Goal: Task Accomplishment & Management: Complete application form

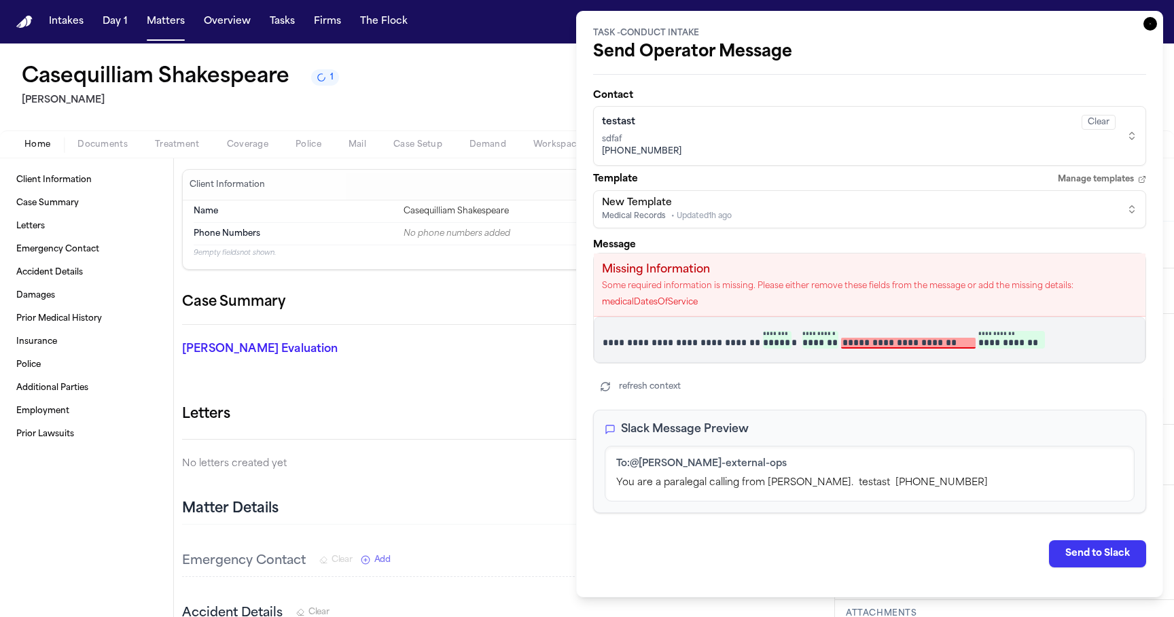
click at [1144, 21] on icon "button" at bounding box center [1151, 24] width 14 height 14
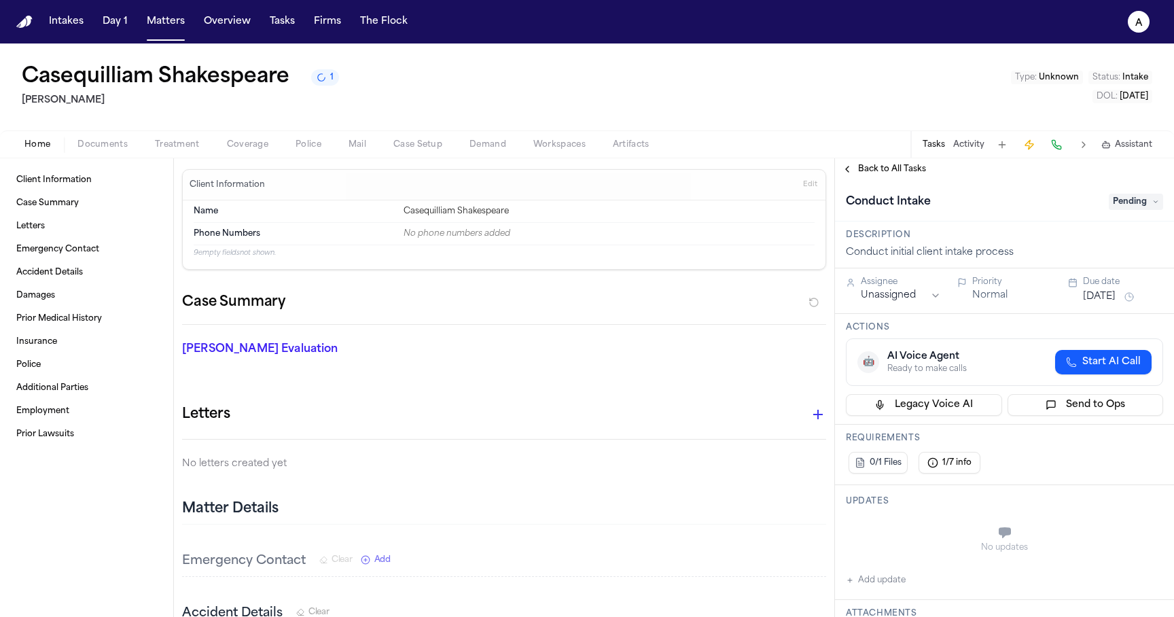
click at [892, 162] on div "Back to All Tasks" at bounding box center [1004, 169] width 339 height 22
click at [886, 165] on span "Back to All Tasks" at bounding box center [892, 169] width 68 height 11
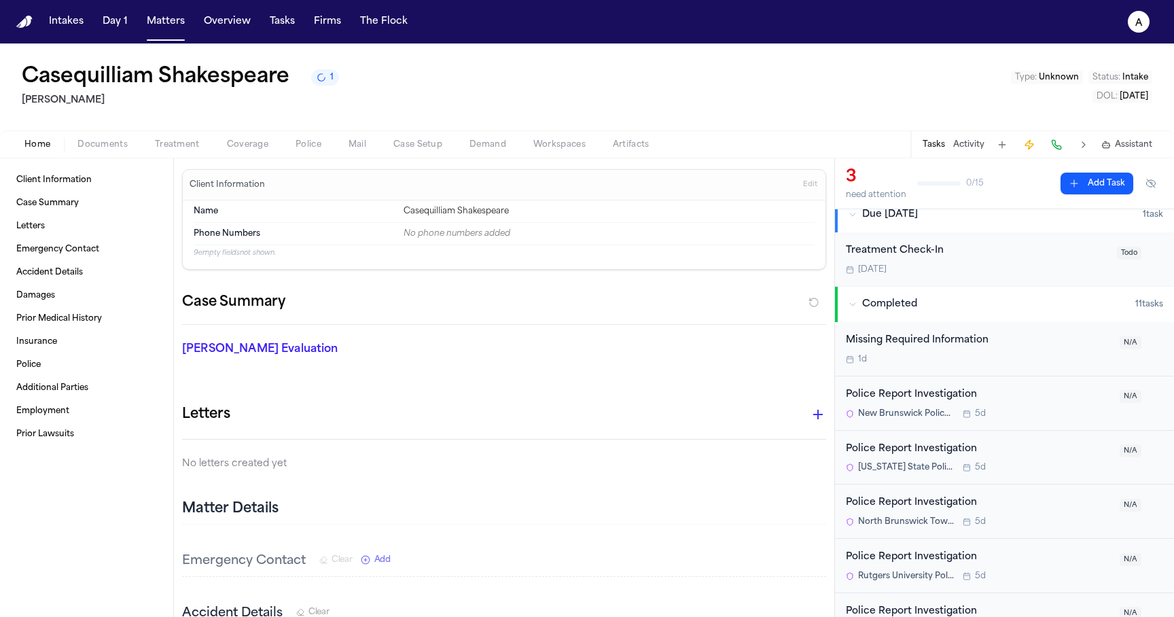
scroll to position [215, 0]
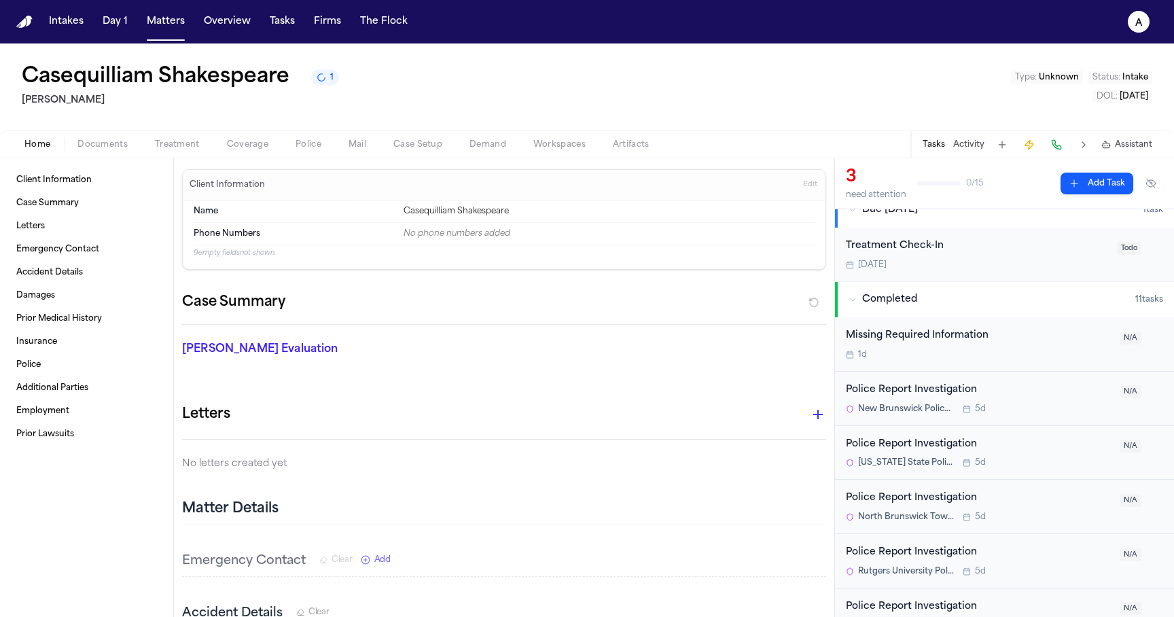
click at [939, 338] on div "Missing Required Information" at bounding box center [979, 336] width 266 height 16
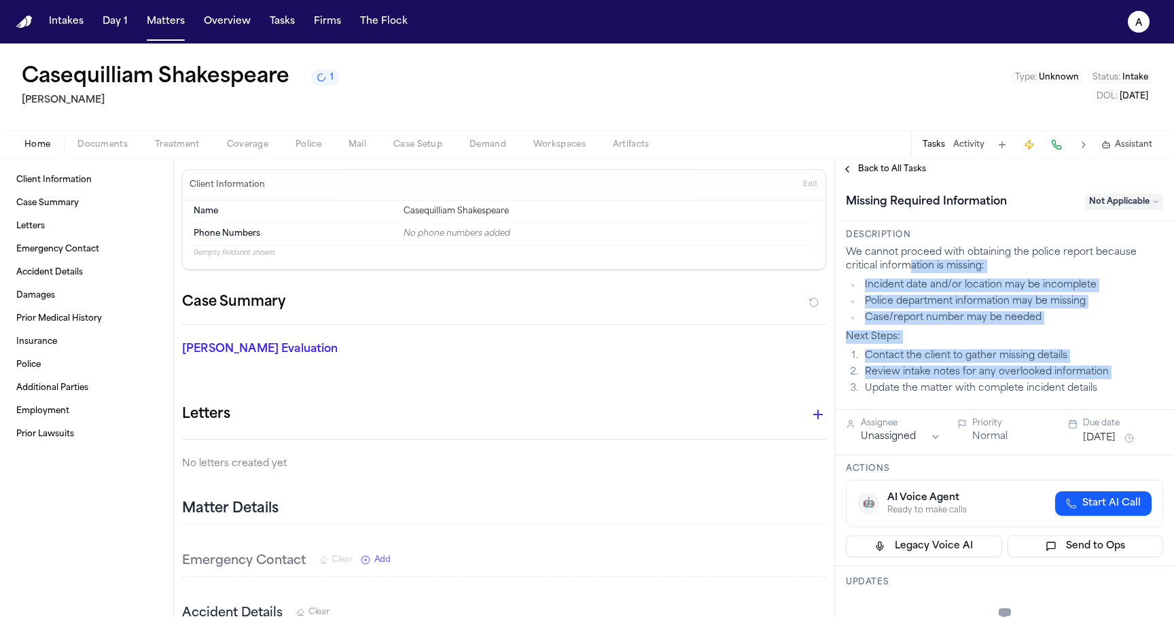
drag, startPoint x: 1102, startPoint y: 382, endPoint x: 909, endPoint y: 261, distance: 228.4
click at [908, 262] on div "We cannot proceed with obtaining the police report because critical information…" at bounding box center [1004, 321] width 317 height 150
click at [909, 261] on p "We cannot proceed with obtaining the police report because critical information…" at bounding box center [1004, 259] width 317 height 27
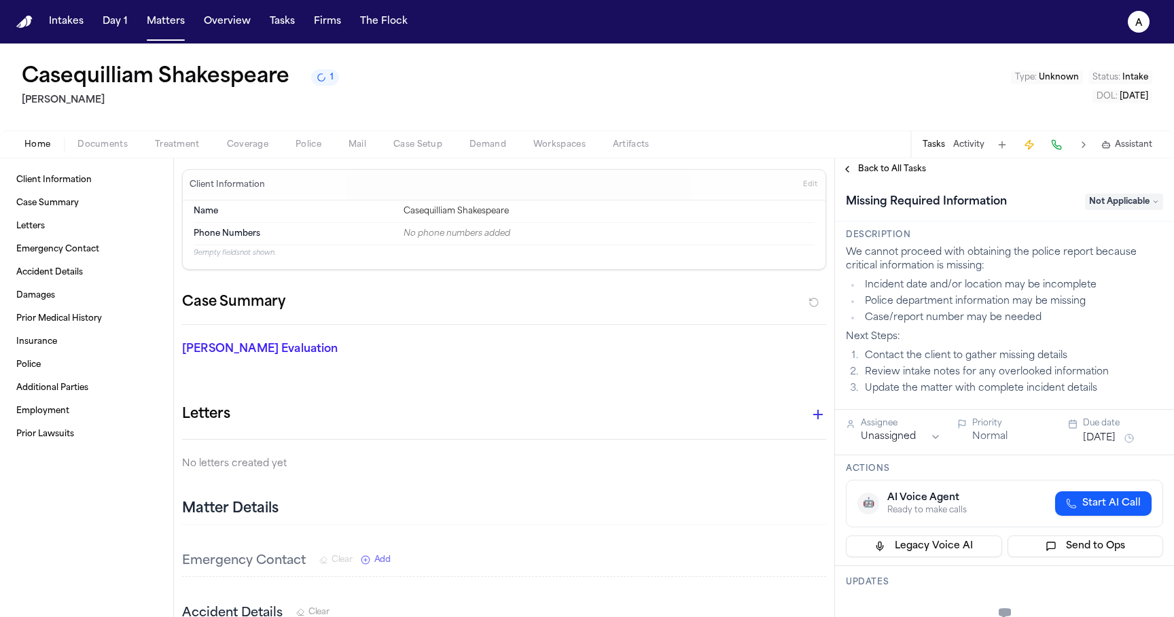
click at [909, 261] on p "We cannot proceed with obtaining the police report because critical information…" at bounding box center [1004, 259] width 317 height 27
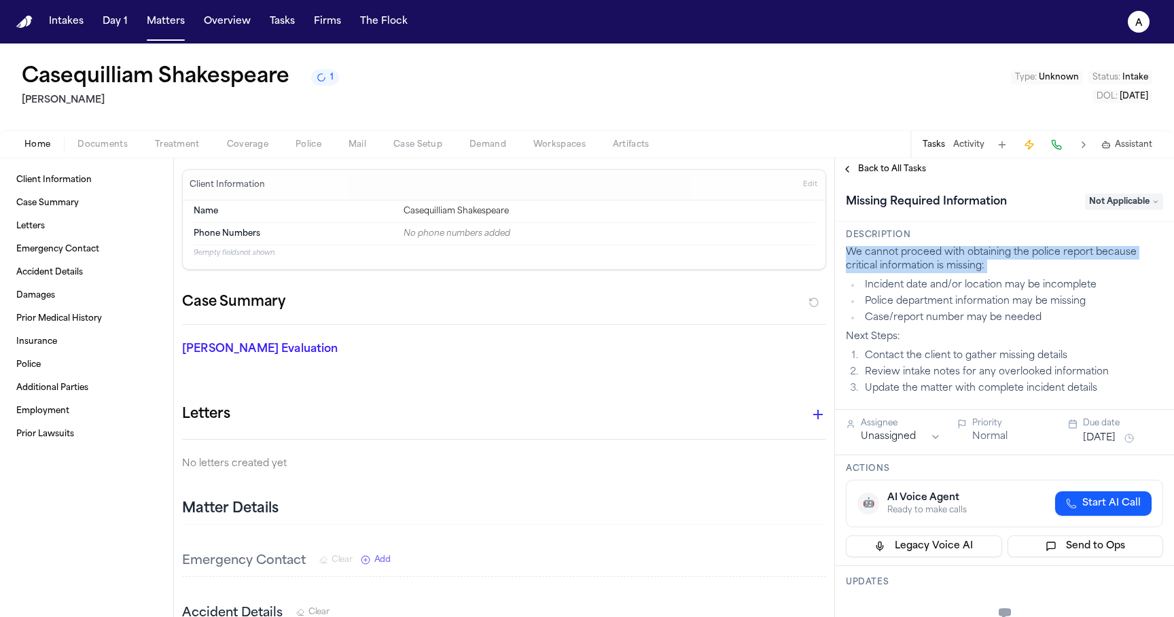
click at [905, 292] on li "Incident date and/or location may be incomplete" at bounding box center [1012, 286] width 302 height 14
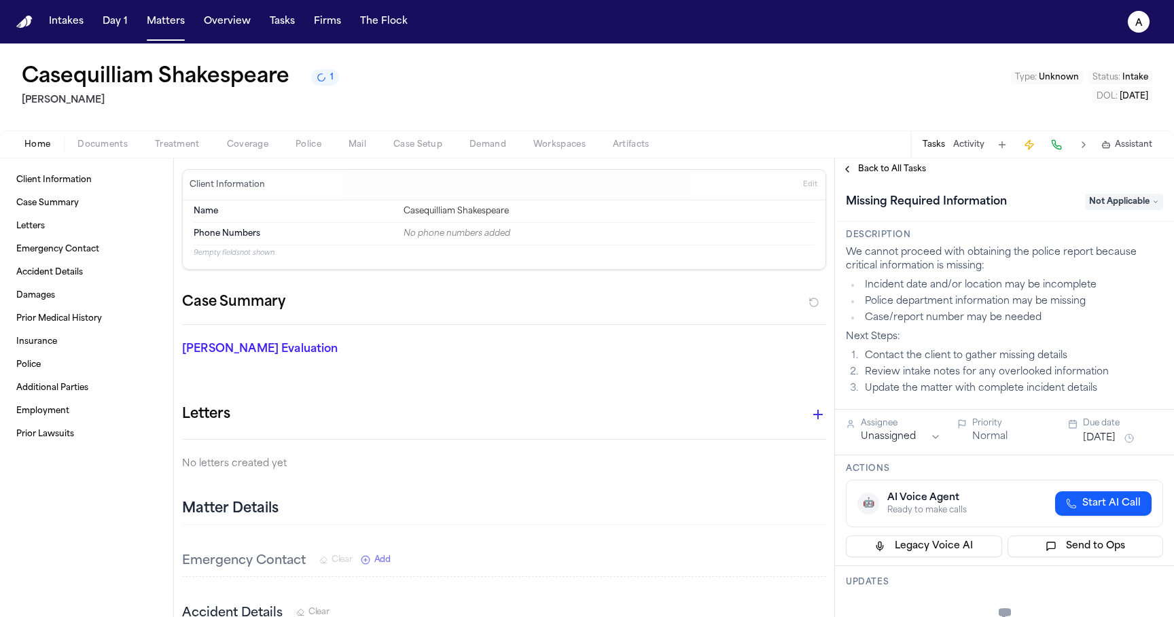
click at [905, 292] on li "Incident date and/or location may be incomplete" at bounding box center [1012, 286] width 302 height 14
click at [893, 302] on li "Police department information may be missing" at bounding box center [1012, 302] width 302 height 14
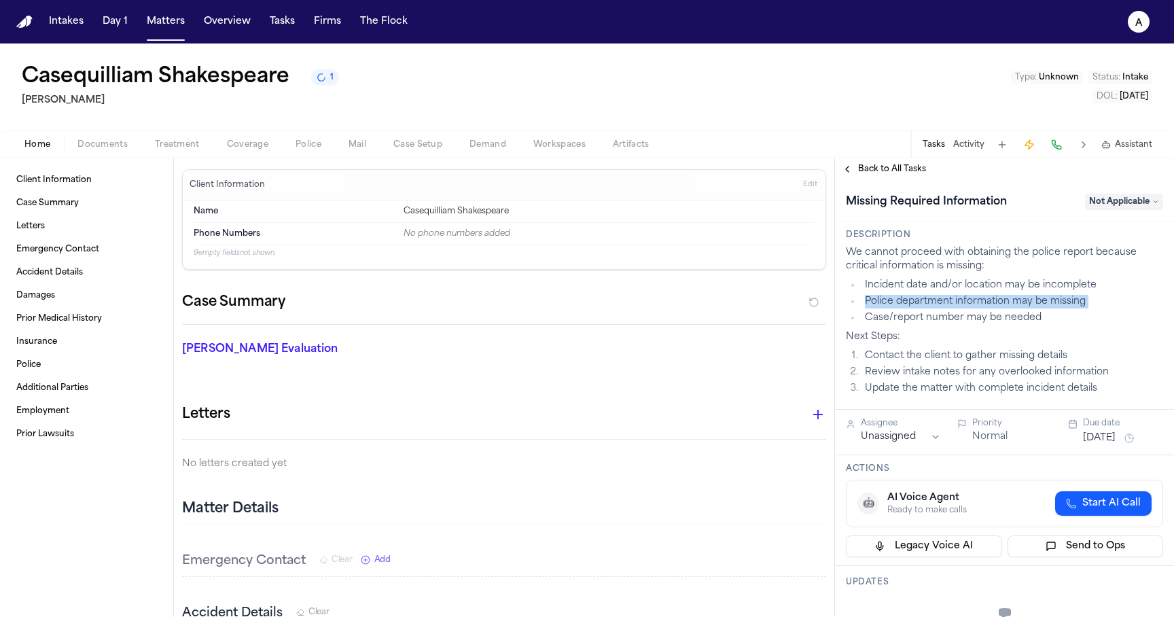
click at [890, 321] on li "Case/report number may be needed" at bounding box center [1012, 318] width 302 height 14
click at [926, 323] on li "Case/report number may be needed" at bounding box center [1012, 318] width 302 height 14
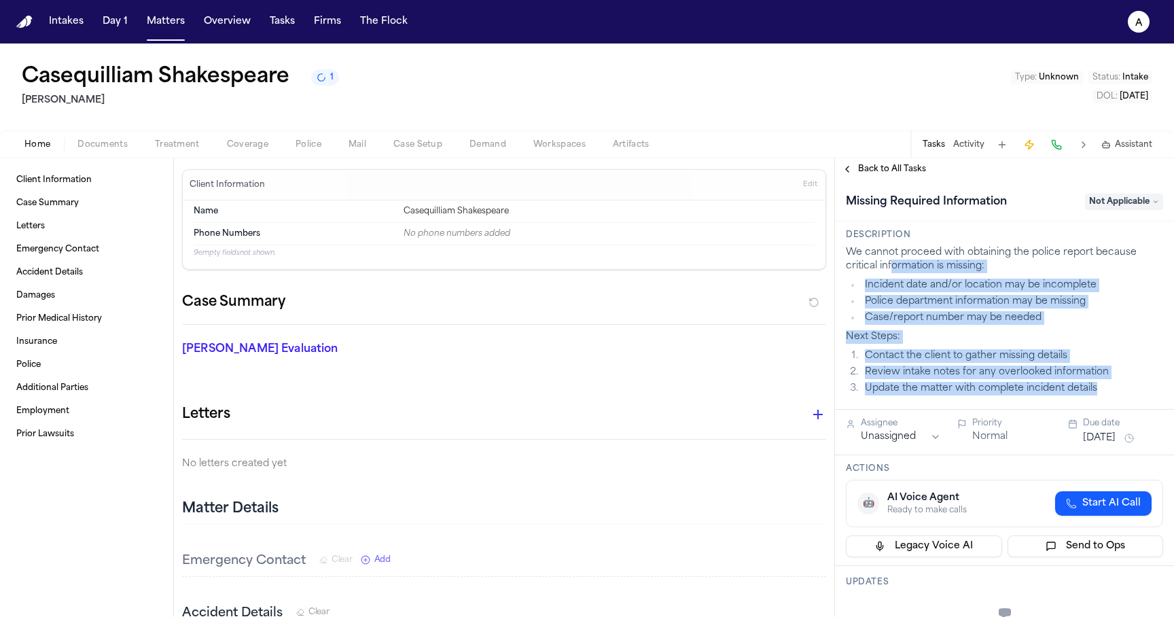
drag, startPoint x: 1102, startPoint y: 387, endPoint x: 891, endPoint y: 262, distance: 245.0
click at [891, 262] on div "We cannot proceed with obtaining the police report because critical information…" at bounding box center [1004, 321] width 317 height 150
click at [891, 262] on p "We cannot proceed with obtaining the police report because critical information…" at bounding box center [1004, 259] width 317 height 27
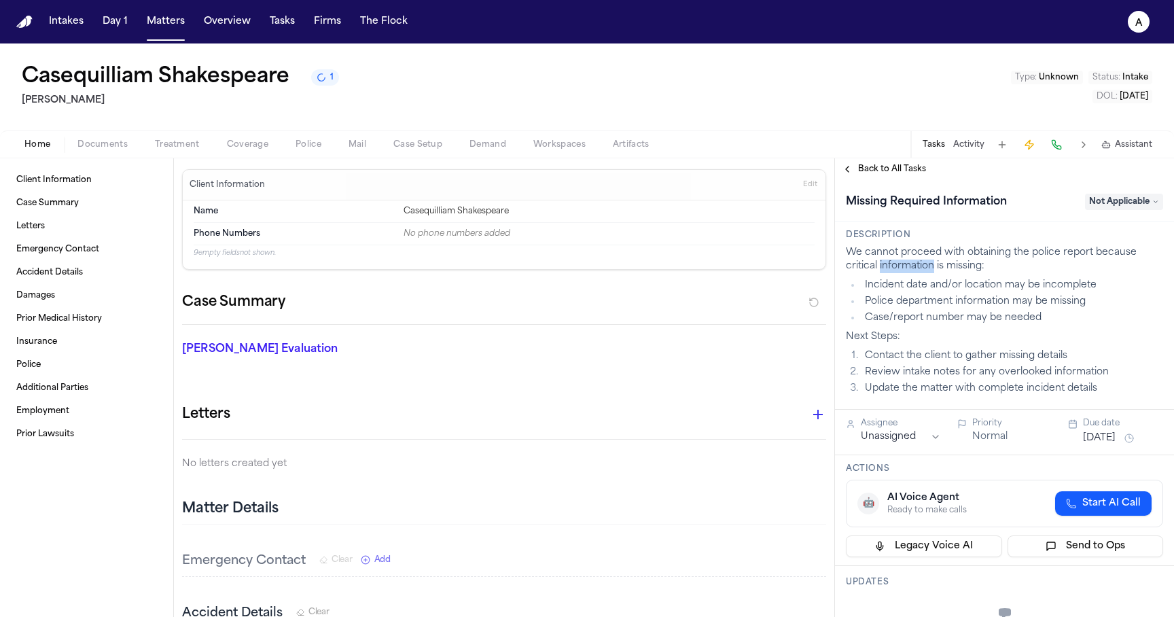
click at [891, 262] on p "We cannot proceed with obtaining the police report because critical information…" at bounding box center [1004, 259] width 317 height 27
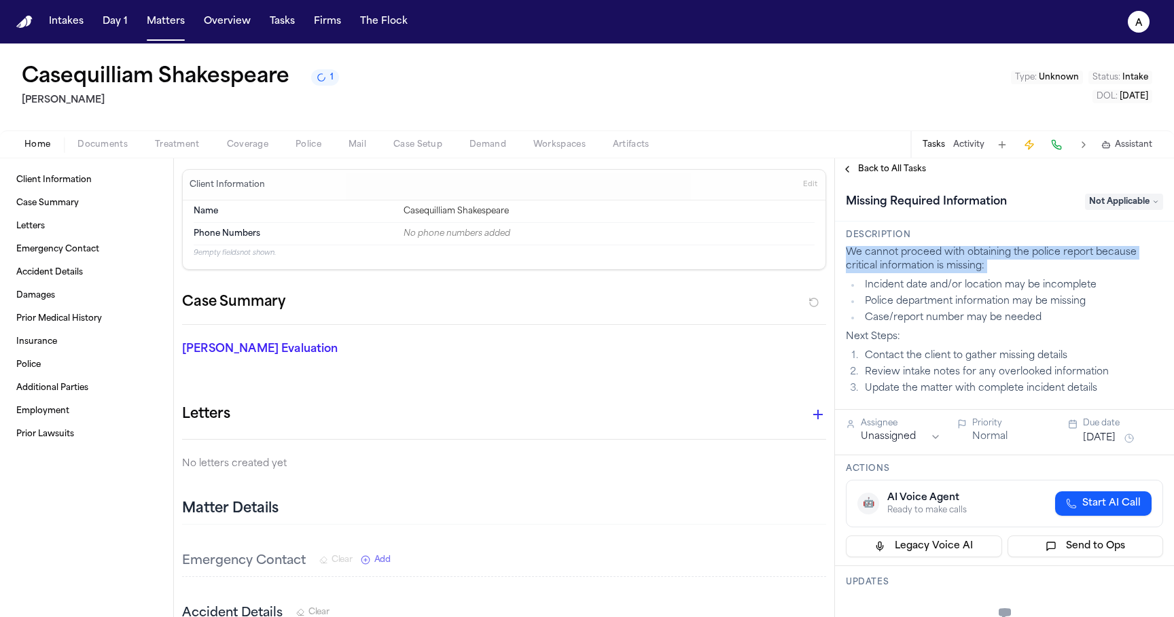
click at [891, 262] on p "We cannot proceed with obtaining the police report because critical information…" at bounding box center [1004, 259] width 317 height 27
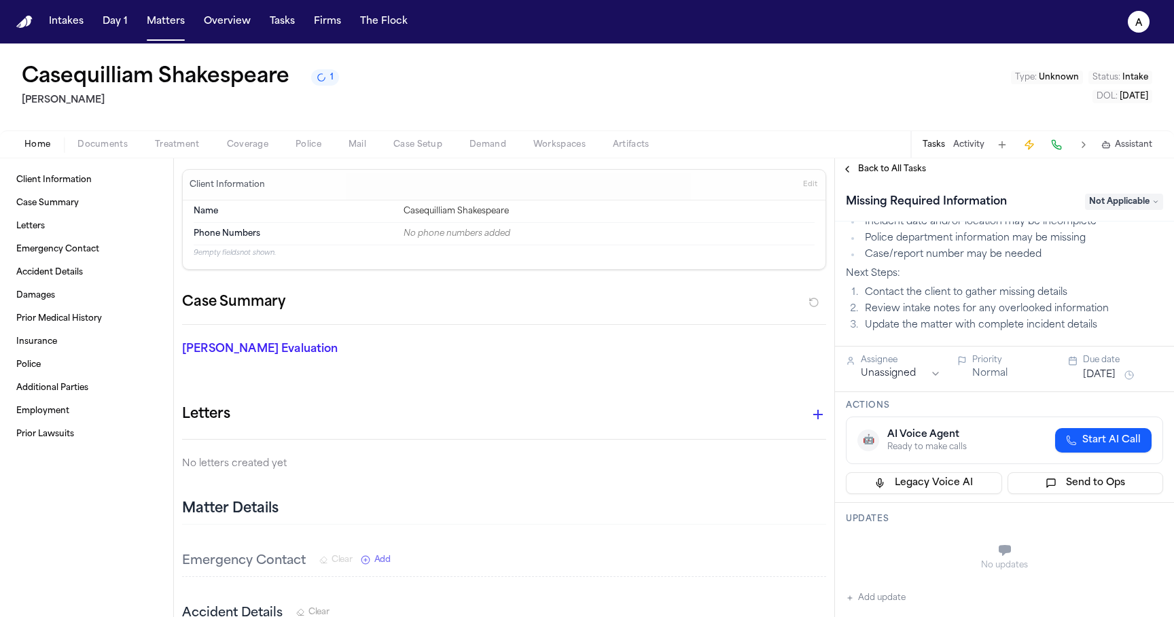
click at [891, 262] on li "Case/report number may be needed" at bounding box center [1012, 255] width 302 height 14
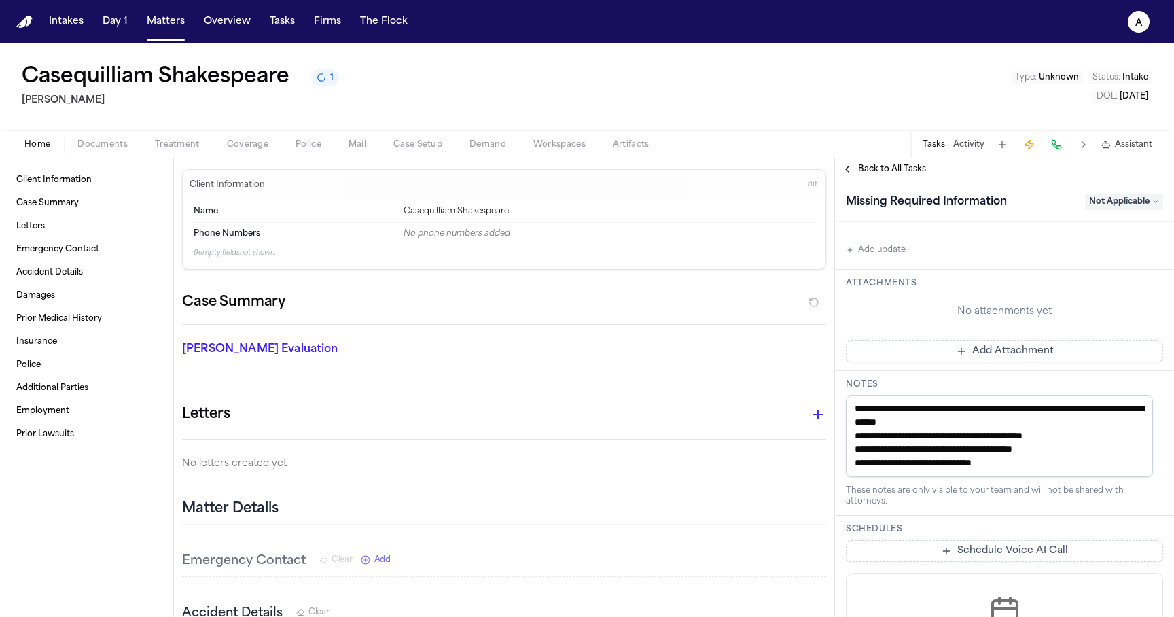
scroll to position [479, 0]
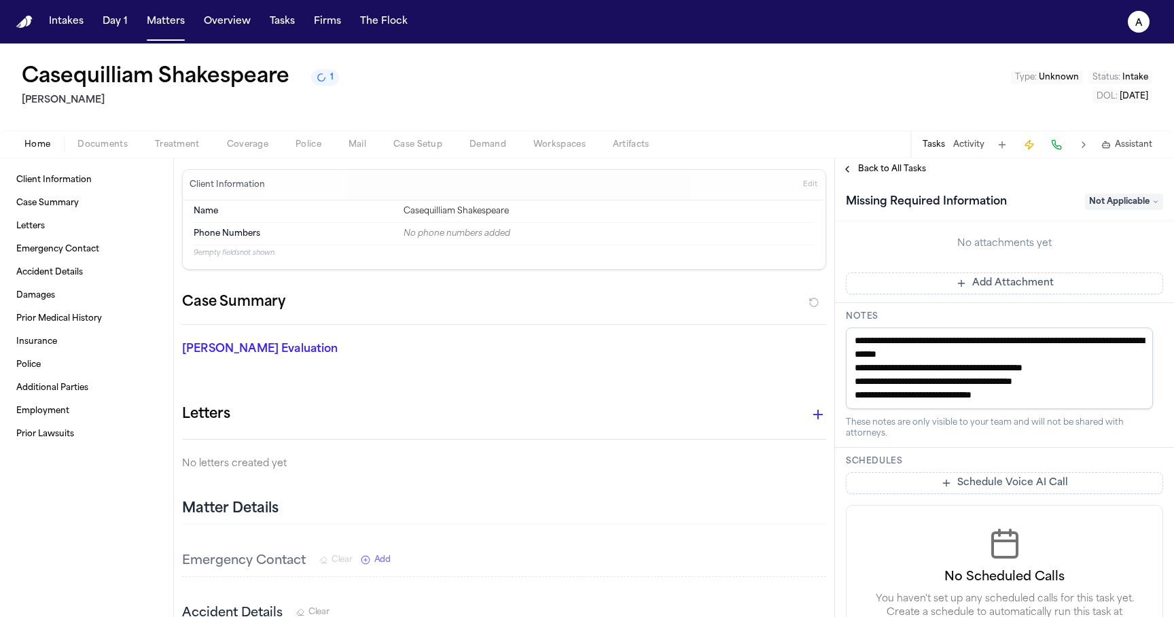
click at [957, 393] on textarea "**********" at bounding box center [999, 369] width 307 height 82
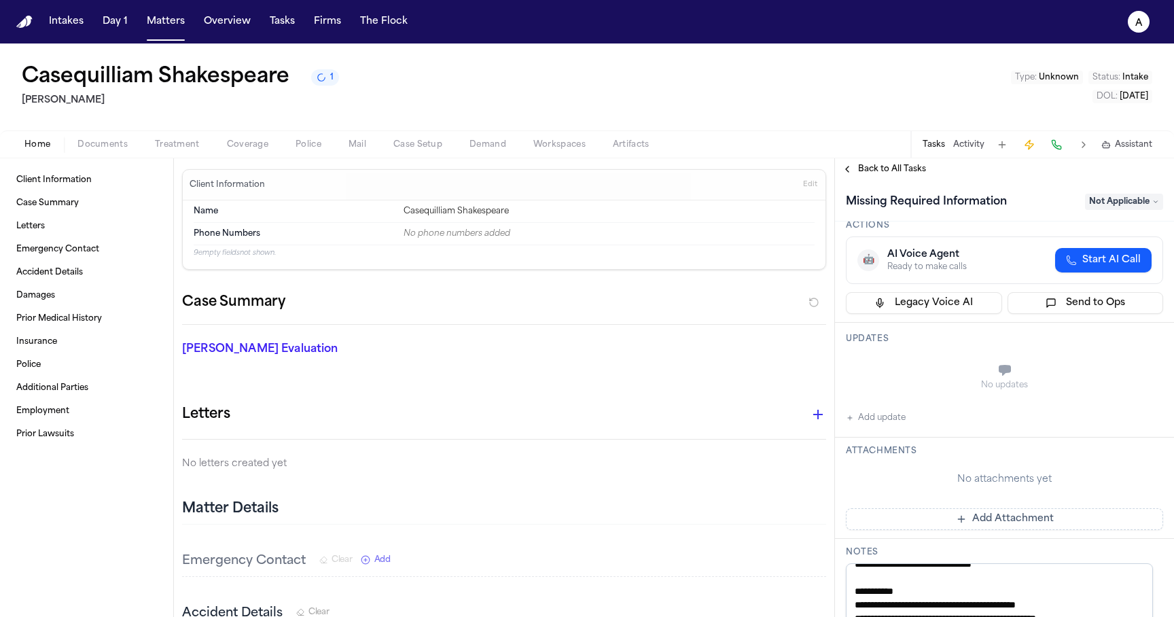
scroll to position [0, 0]
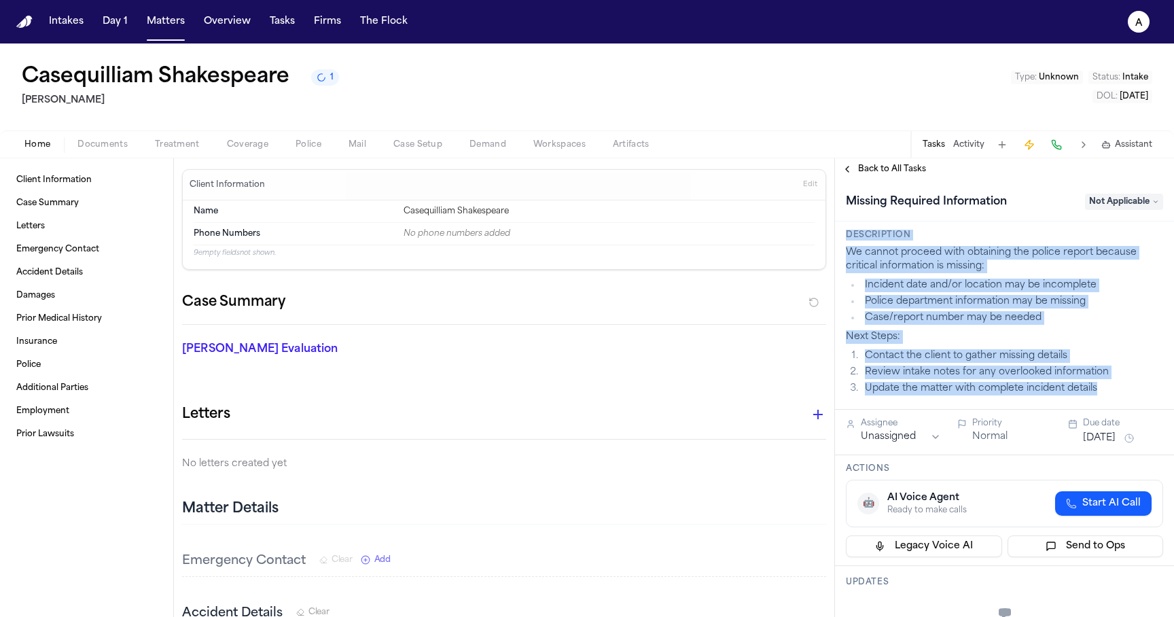
drag, startPoint x: 1117, startPoint y: 395, endPoint x: 972, endPoint y: 226, distance: 222.7
click at [972, 226] on div "Description We cannot proceed with obtaining the police report because critical…" at bounding box center [1004, 316] width 339 height 188
drag, startPoint x: 862, startPoint y: 257, endPoint x: 1106, endPoint y: 377, distance: 272.6
click at [1106, 377] on div "We cannot proceed with obtaining the police report because critical information…" at bounding box center [1004, 321] width 317 height 150
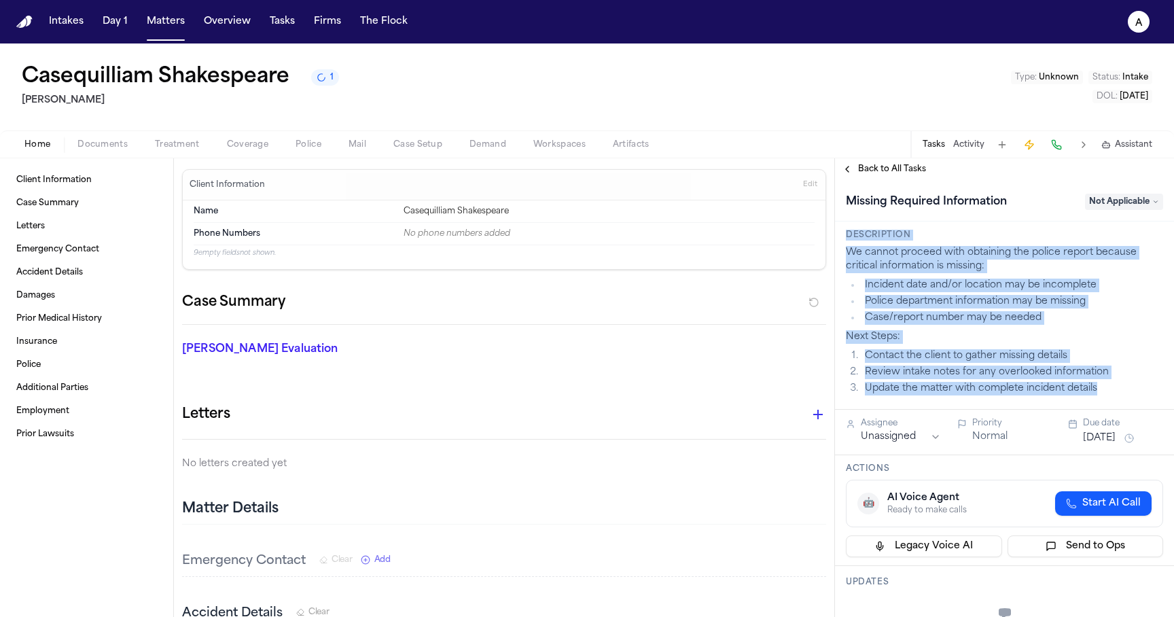
drag, startPoint x: 1127, startPoint y: 398, endPoint x: 889, endPoint y: 224, distance: 295.2
click at [889, 224] on div "Description We cannot proceed with obtaining the police report because critical…" at bounding box center [1004, 316] width 339 height 188
